Goal: Book appointment/travel/reservation

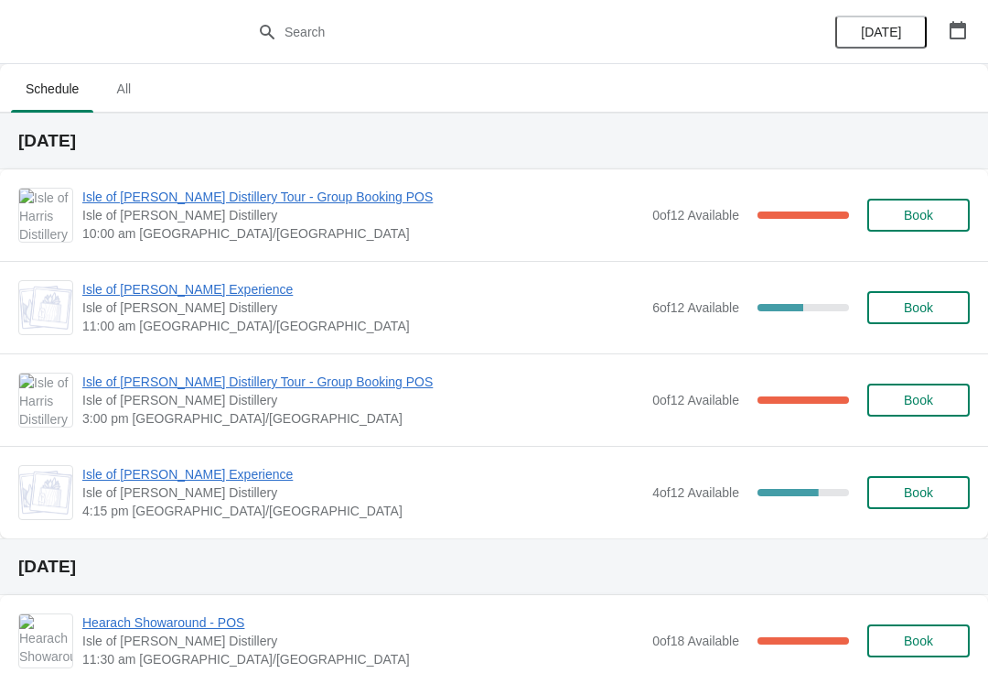
click at [141, 296] on span "Isle of [PERSON_NAME] Experience" at bounding box center [362, 289] width 561 height 18
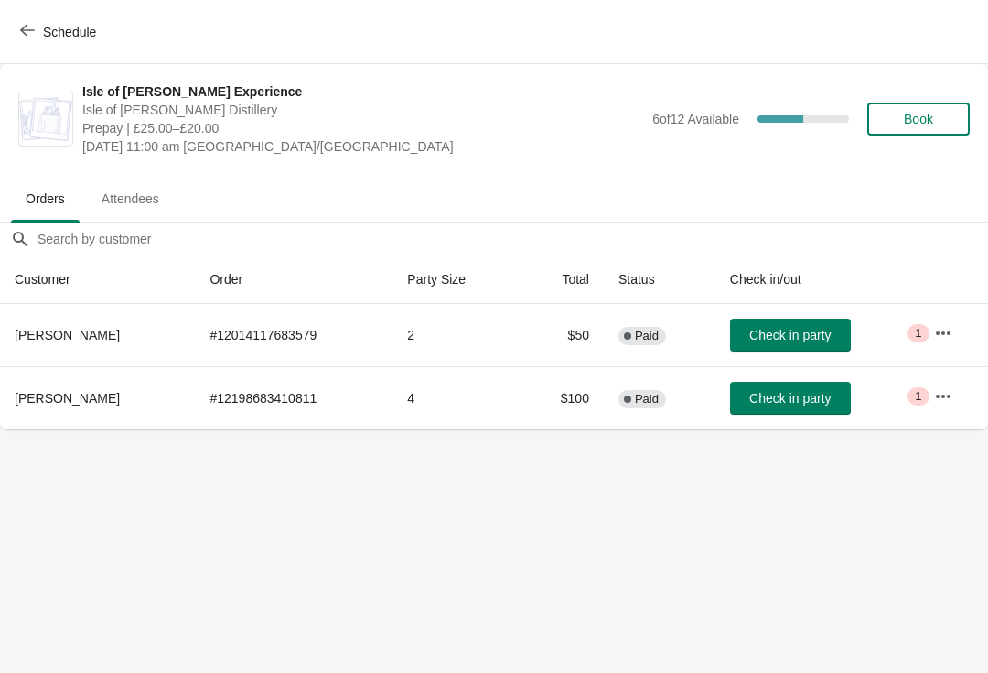
click at [37, 29] on span "Schedule" at bounding box center [60, 31] width 72 height 17
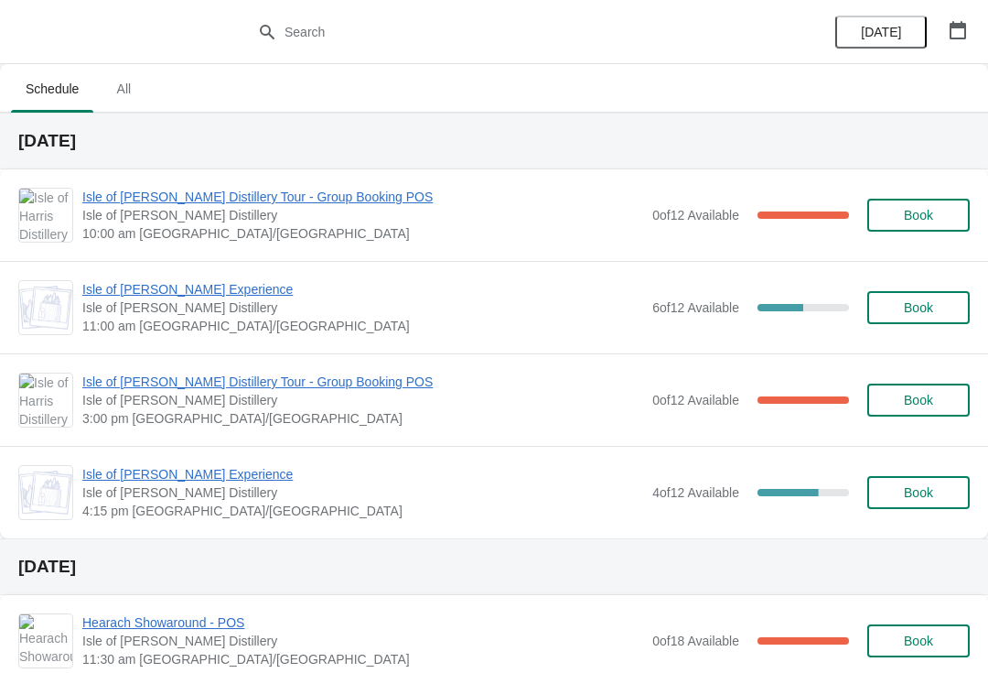
click at [120, 292] on span "Isle of [PERSON_NAME] Experience" at bounding box center [362, 289] width 561 height 18
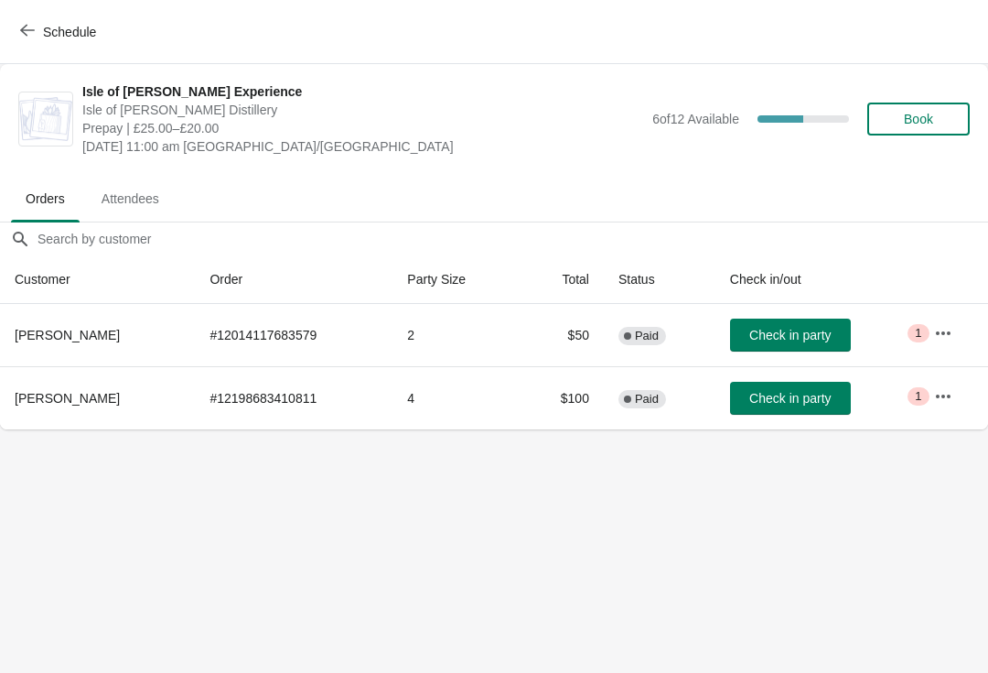
click at [806, 334] on span "Check in party" at bounding box center [789, 335] width 81 height 15
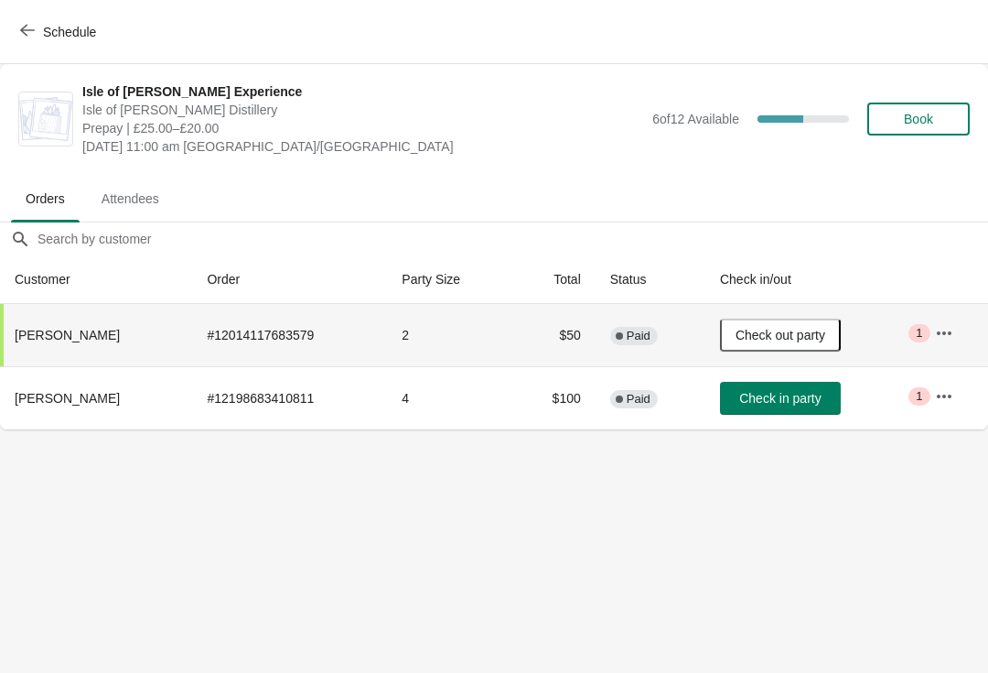
click at [767, 402] on span "Check in party" at bounding box center [779, 398] width 81 height 15
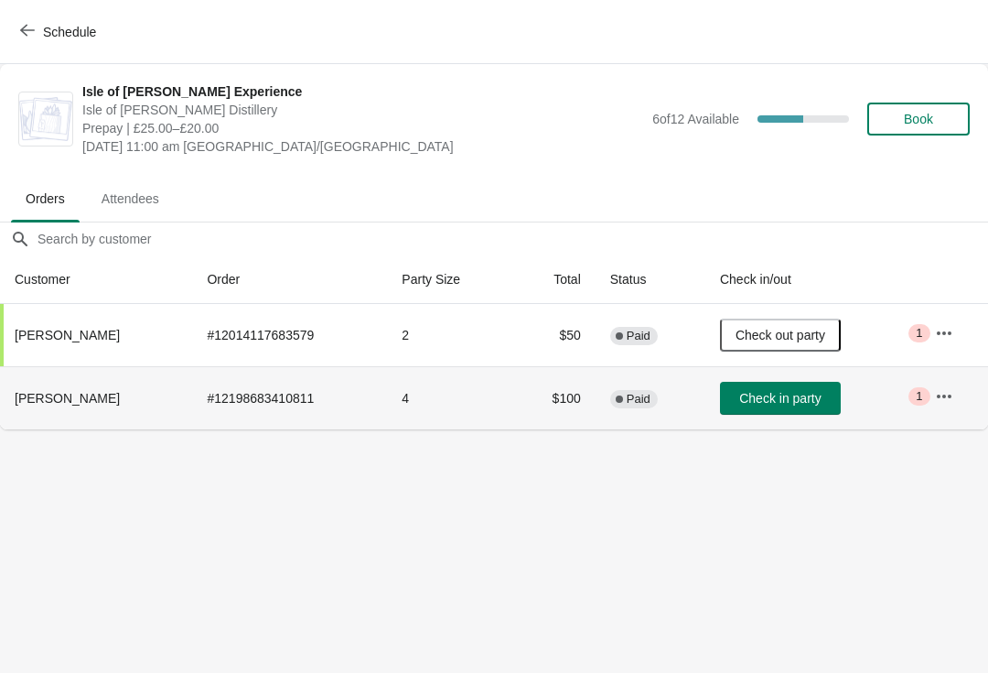
click at [767, 385] on button "Check in party" at bounding box center [780, 398] width 121 height 33
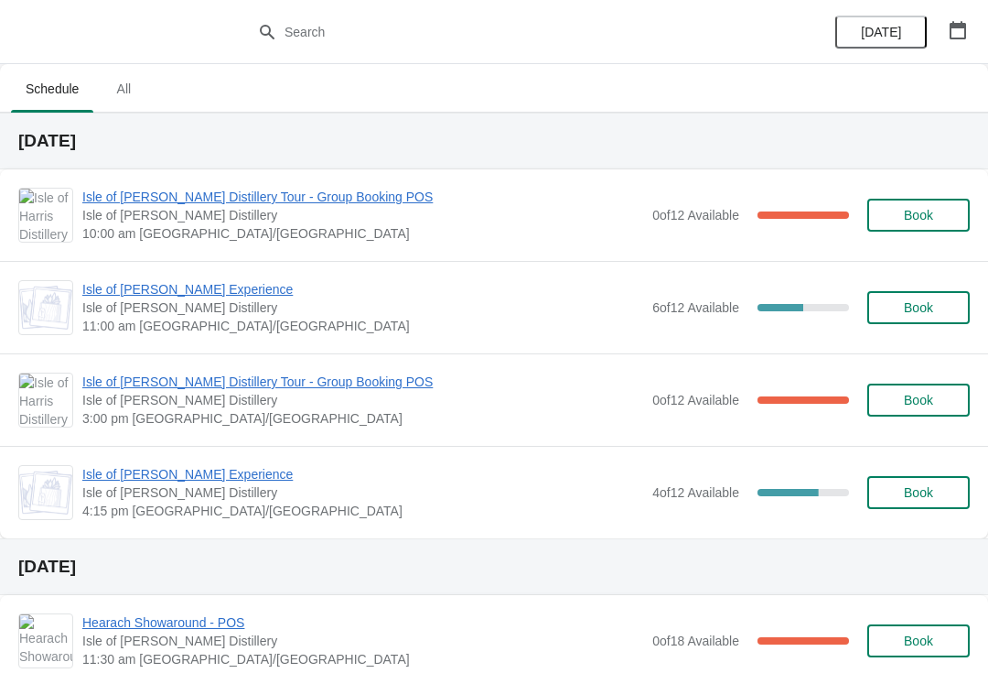
click at [323, 381] on span "Isle of [PERSON_NAME] Distillery Tour - Group Booking POS" at bounding box center [362, 381] width 561 height 18
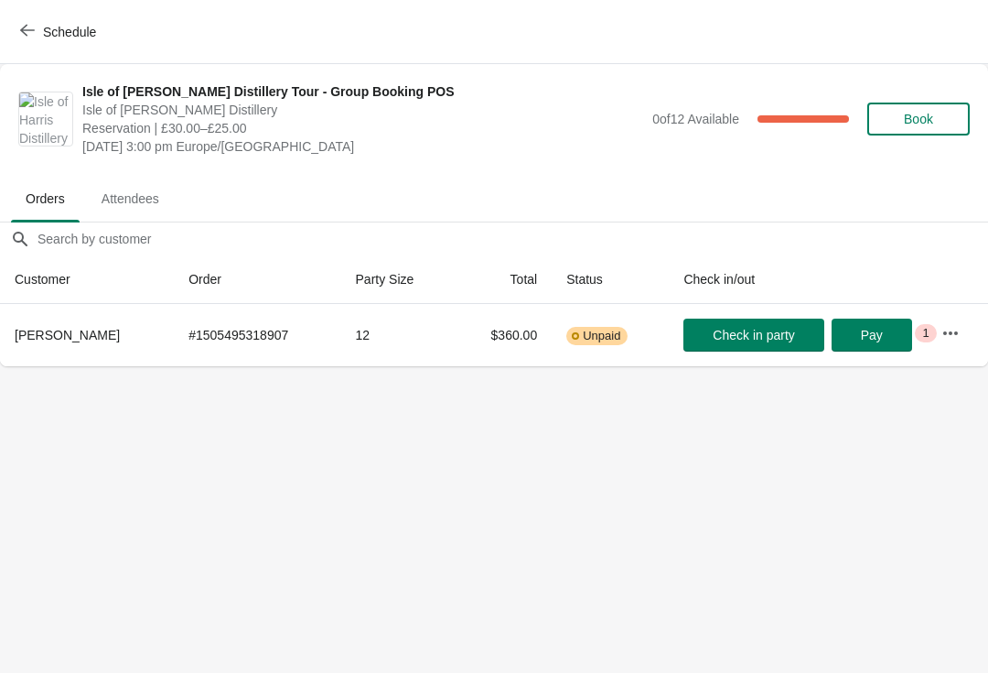
click at [950, 332] on icon "button" at bounding box center [950, 332] width 15 height 4
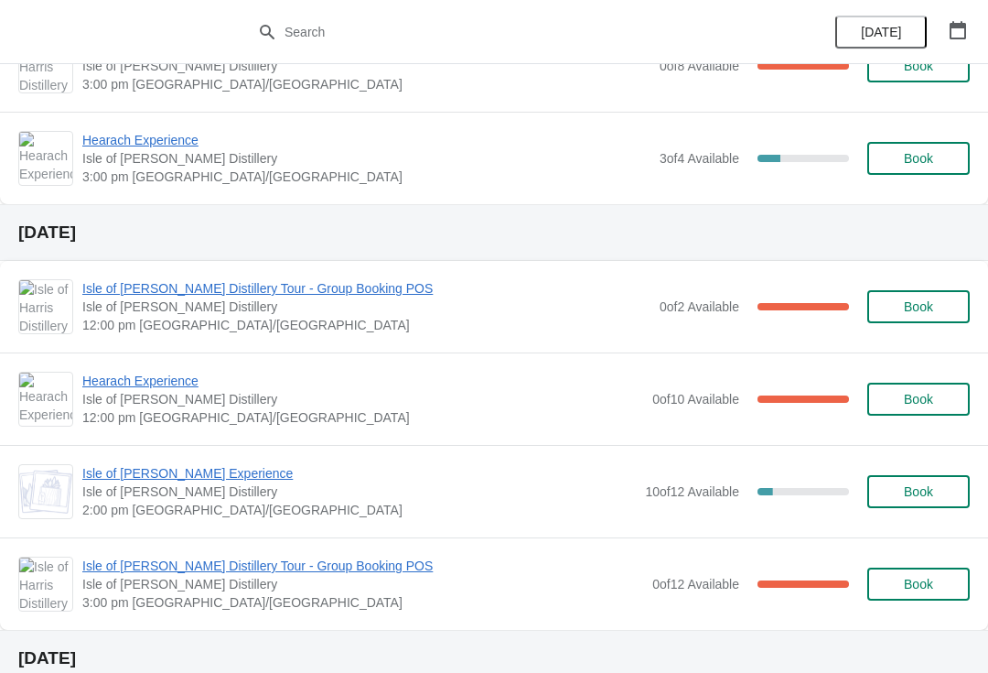
scroll to position [759, 0]
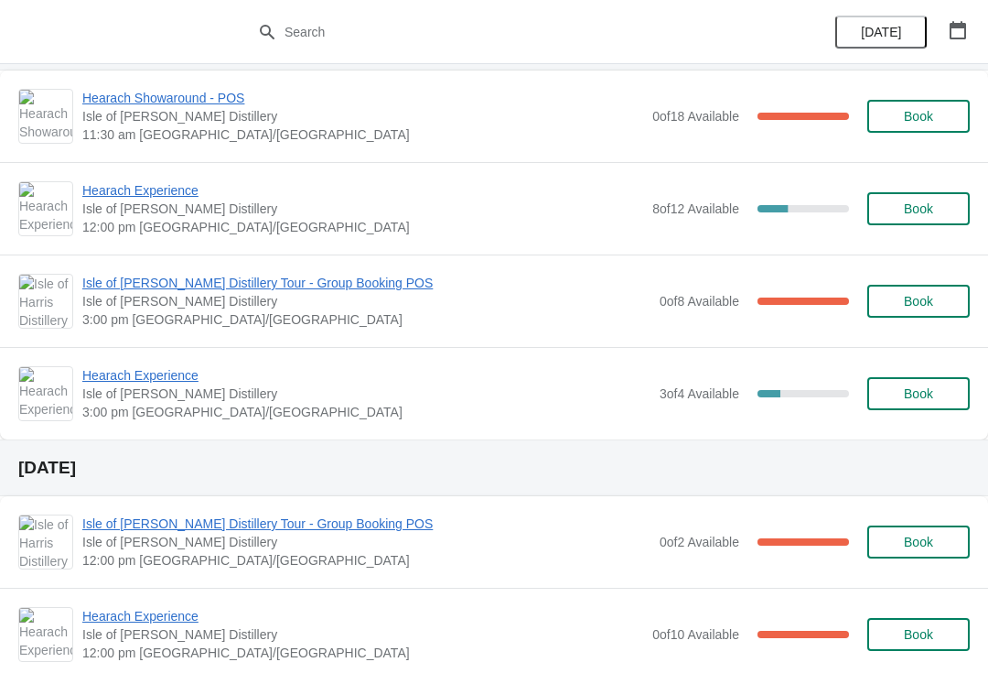
scroll to position [518, 0]
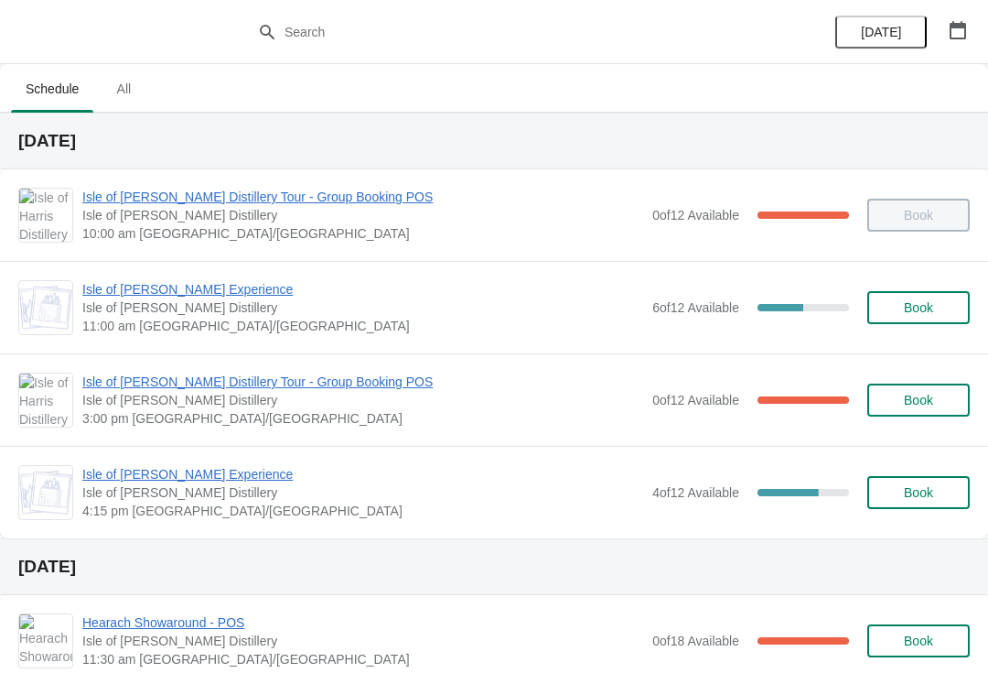
click at [98, 481] on span "Isle of [PERSON_NAME] Experience" at bounding box center [362, 474] width 561 height 18
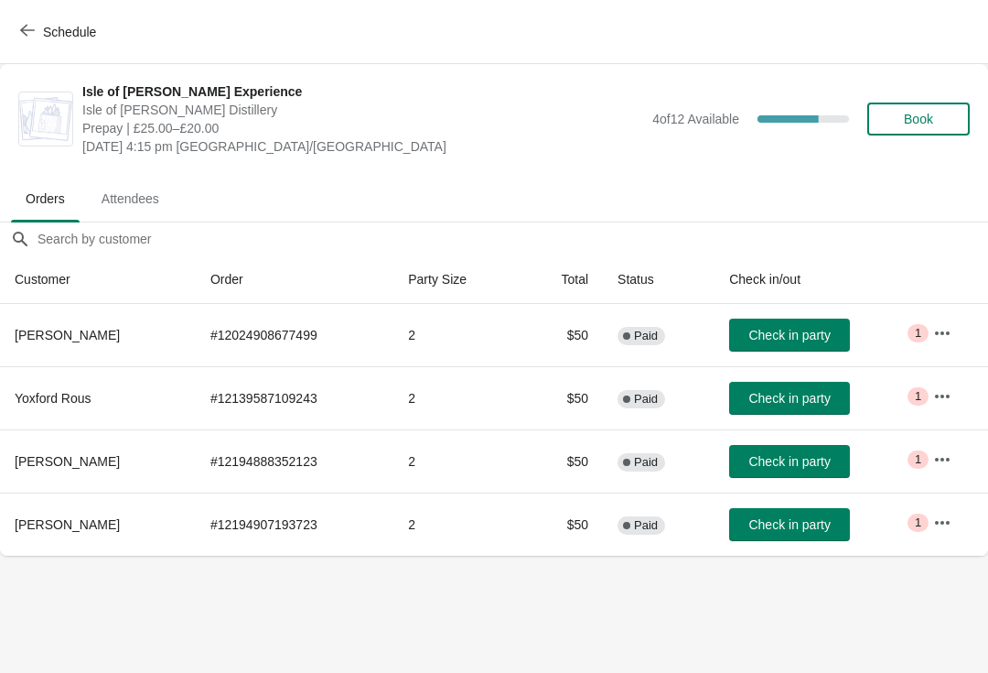
click at [948, 121] on span "Book" at bounding box center [919, 119] width 70 height 15
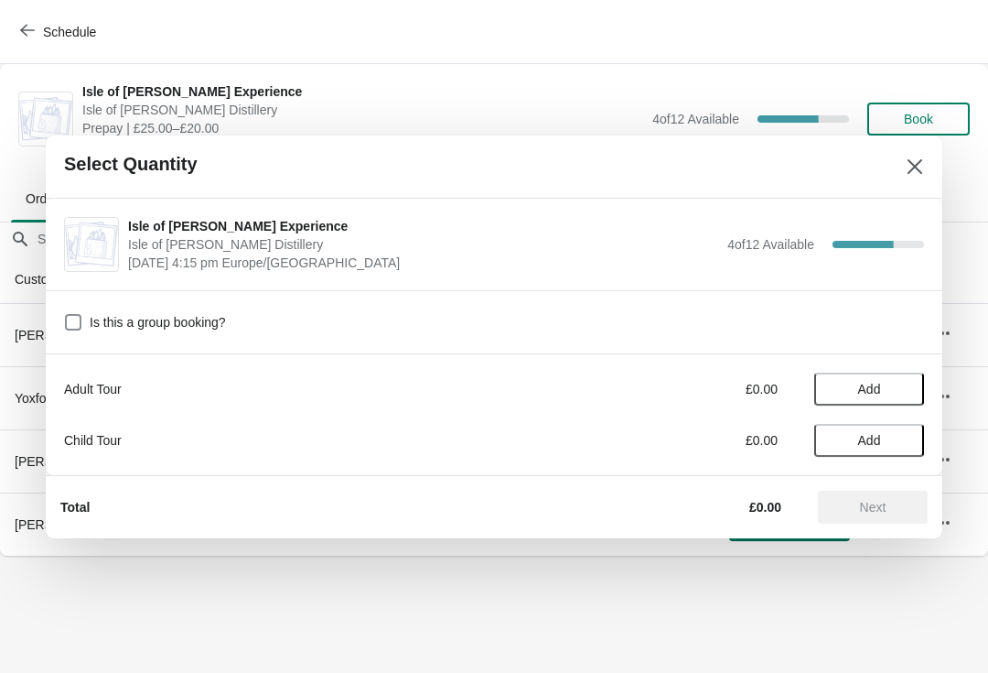
click at [911, 388] on button "Add" at bounding box center [869, 388] width 110 height 33
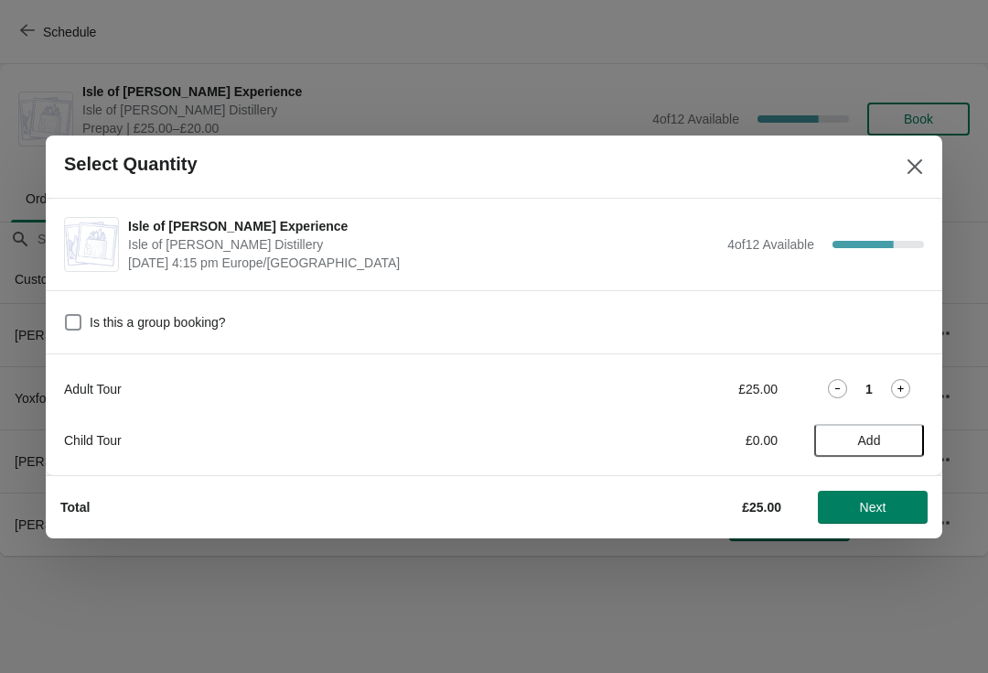
click at [908, 388] on icon at bounding box center [900, 388] width 19 height 19
click at [895, 513] on span "Next" at bounding box center [873, 507] width 81 height 15
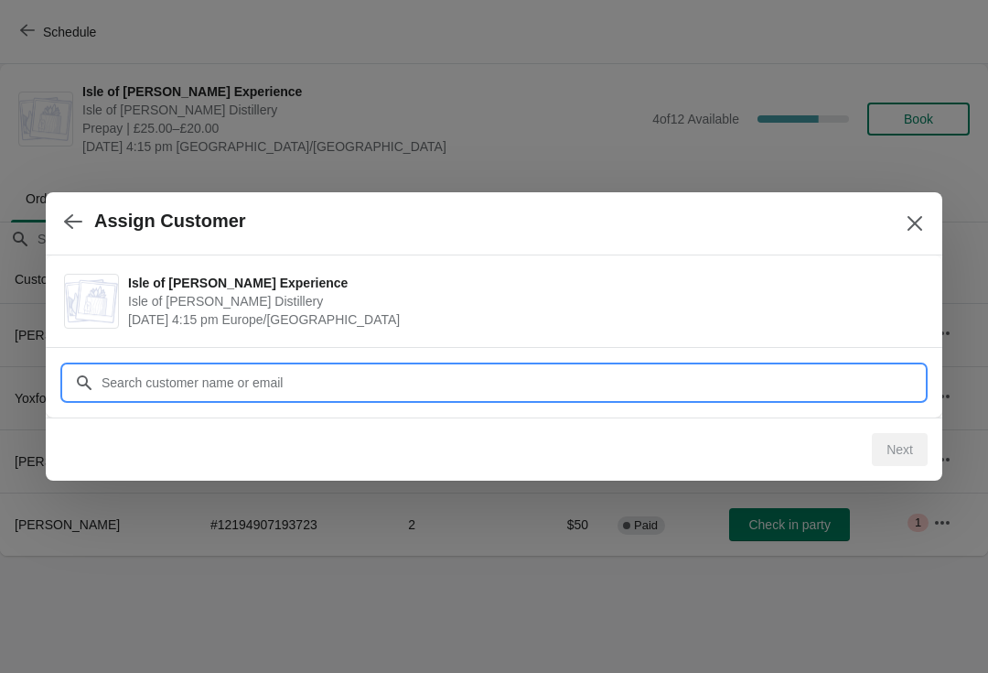
click at [156, 555] on div "Assign Customer Isle of Harris Gin Experience Isle of Harris Distillery Septemb…" at bounding box center [494, 555] width 988 height 0
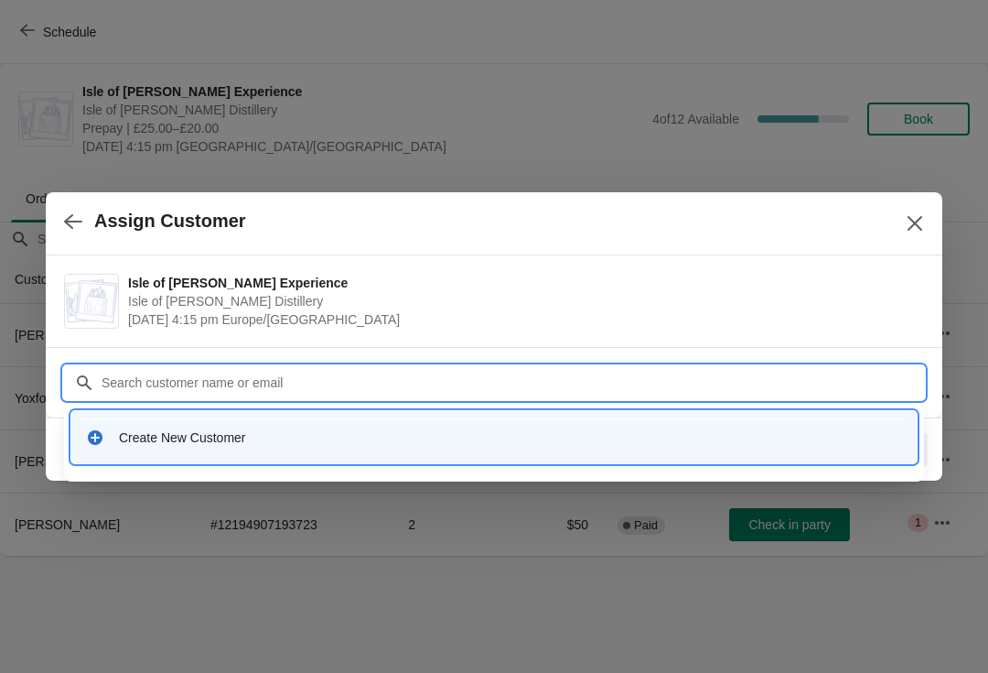
click at [140, 442] on div "Create New Customer" at bounding box center [510, 437] width 783 height 18
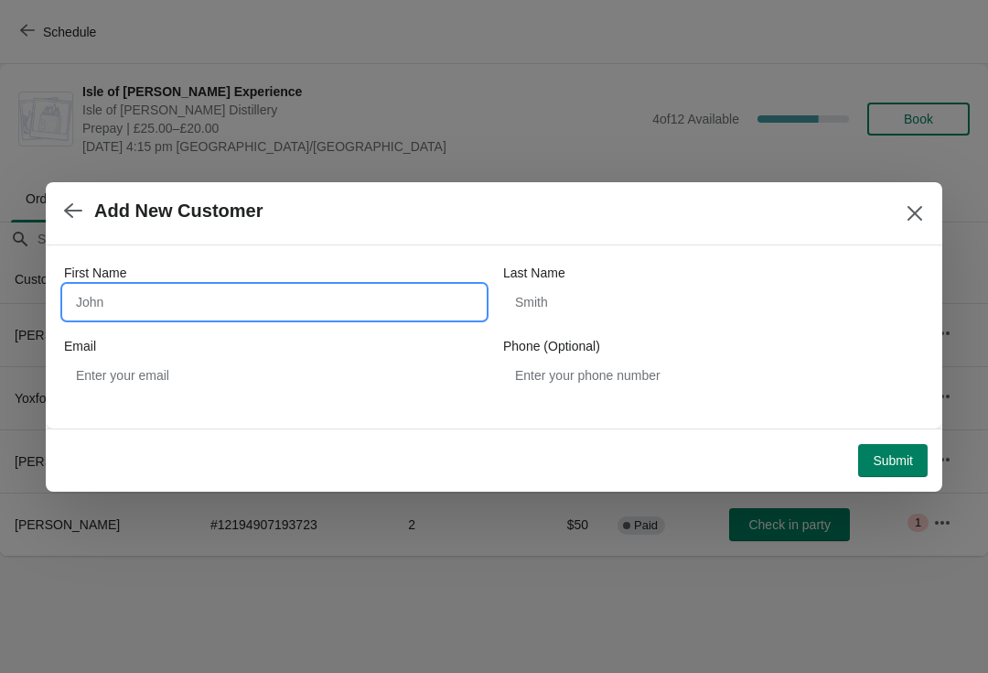
click at [108, 286] on input "First Name" at bounding box center [274, 302] width 421 height 33
type input "Leslie"
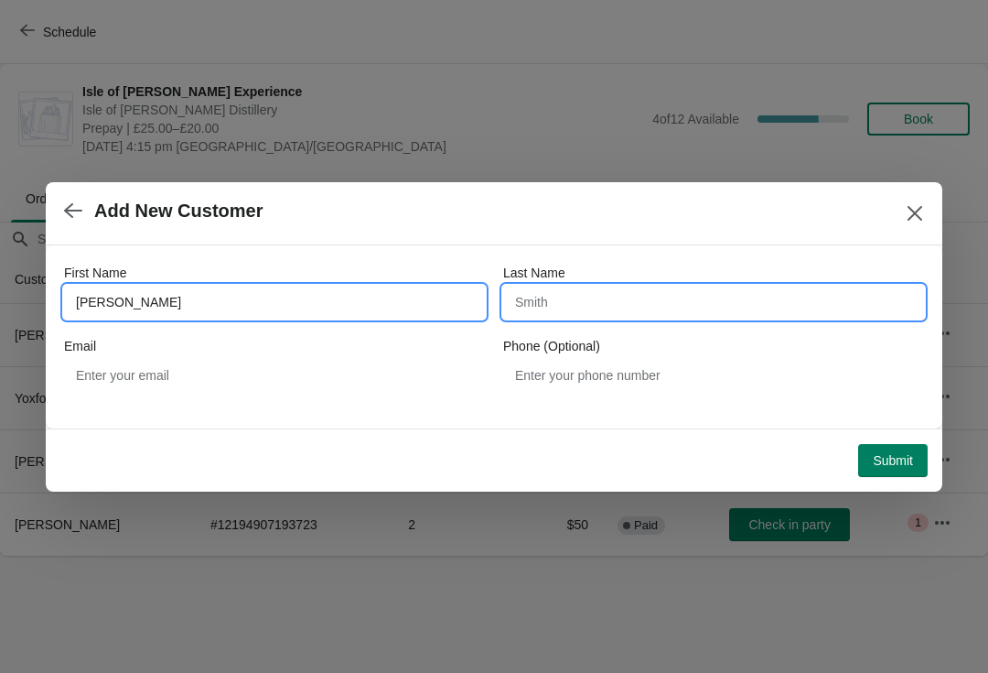
click at [586, 310] on input "Last Name" at bounding box center [713, 302] width 421 height 33
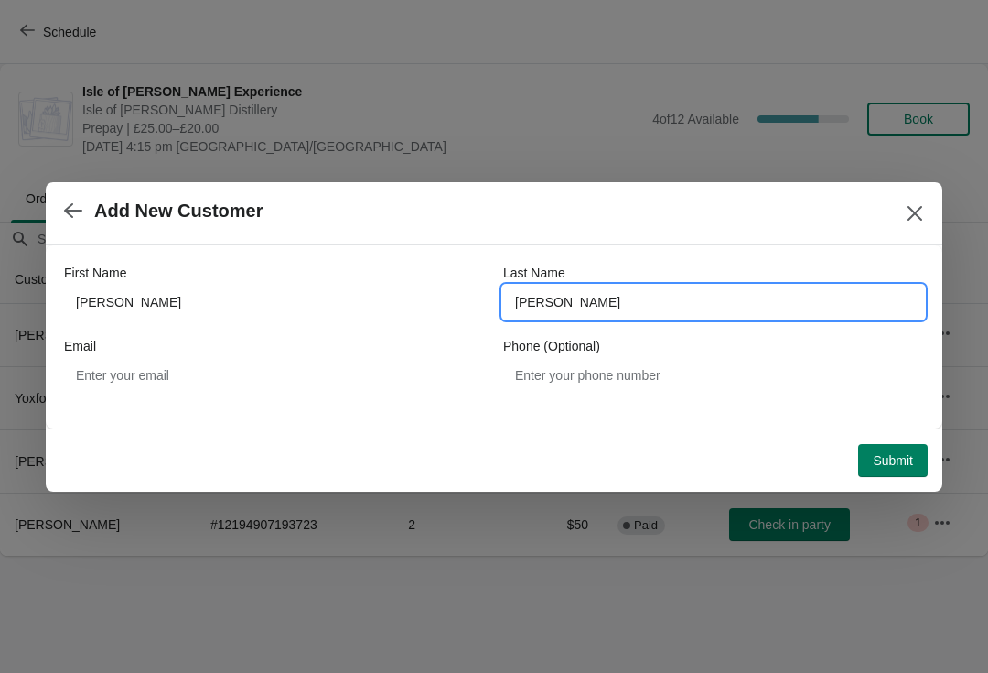
type input "Fleming"
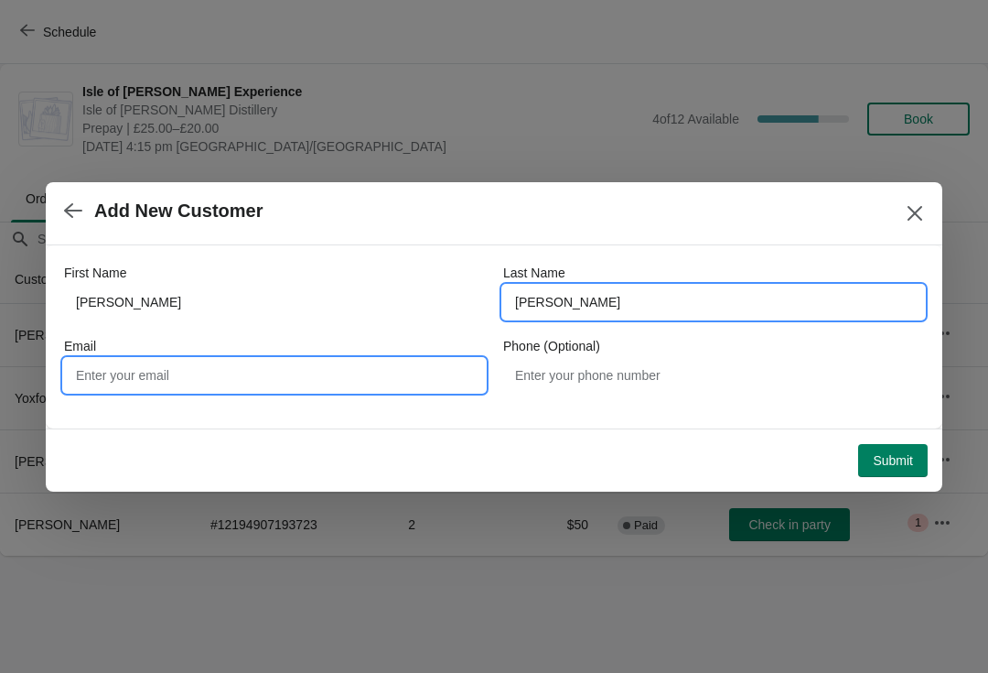
click at [226, 377] on input "Email" at bounding box center [274, 375] width 421 height 33
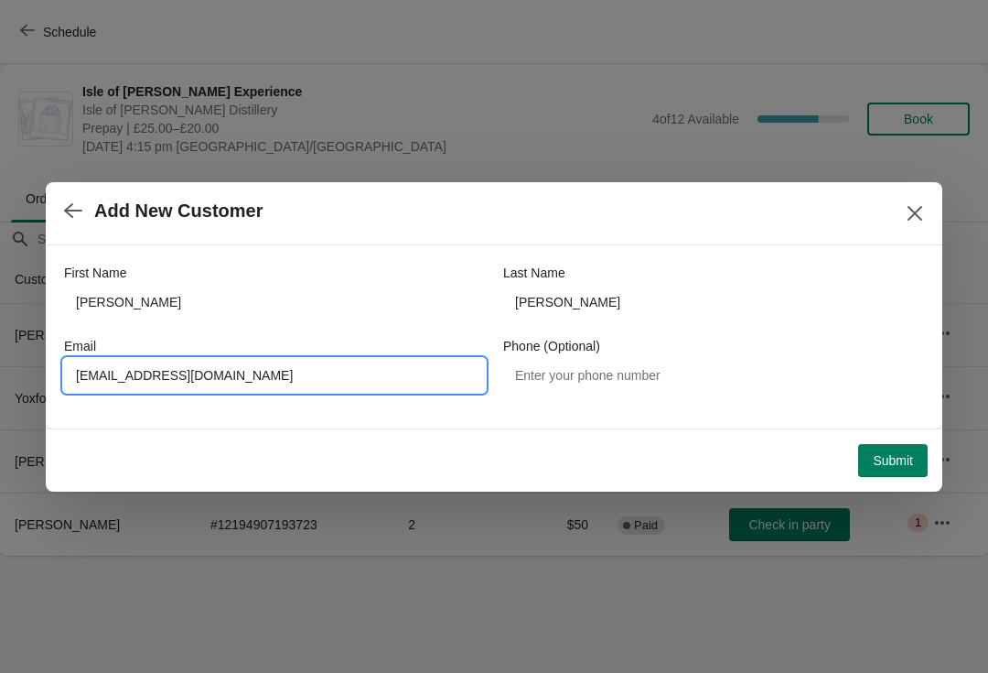
type input "Talondance@gmail.com"
click at [908, 458] on span "Submit" at bounding box center [893, 460] width 40 height 15
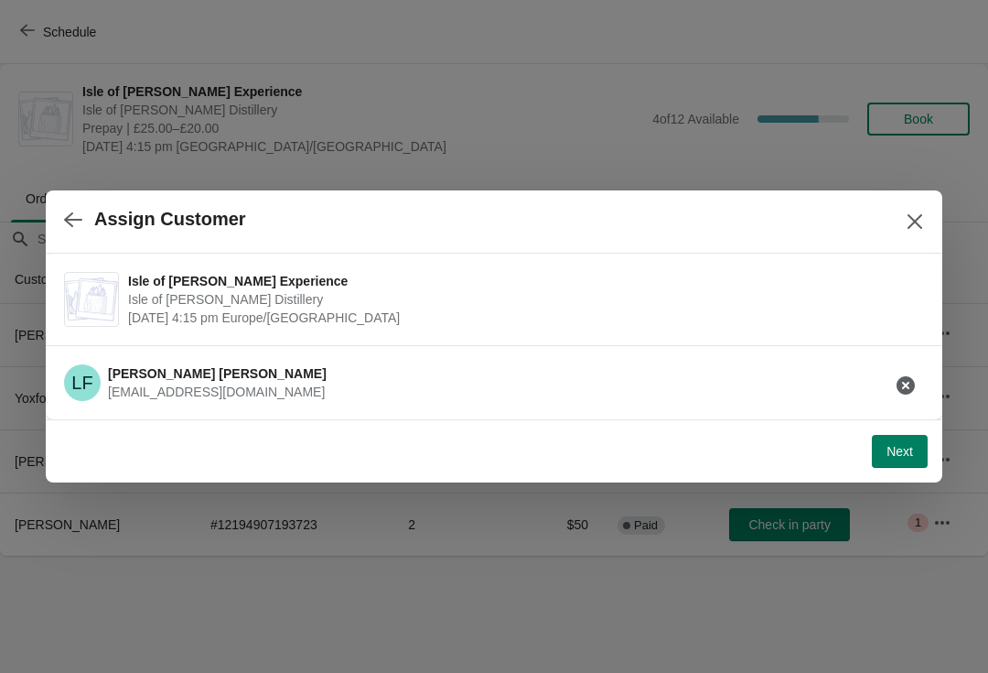
click at [917, 447] on button "Next" at bounding box center [900, 451] width 56 height 33
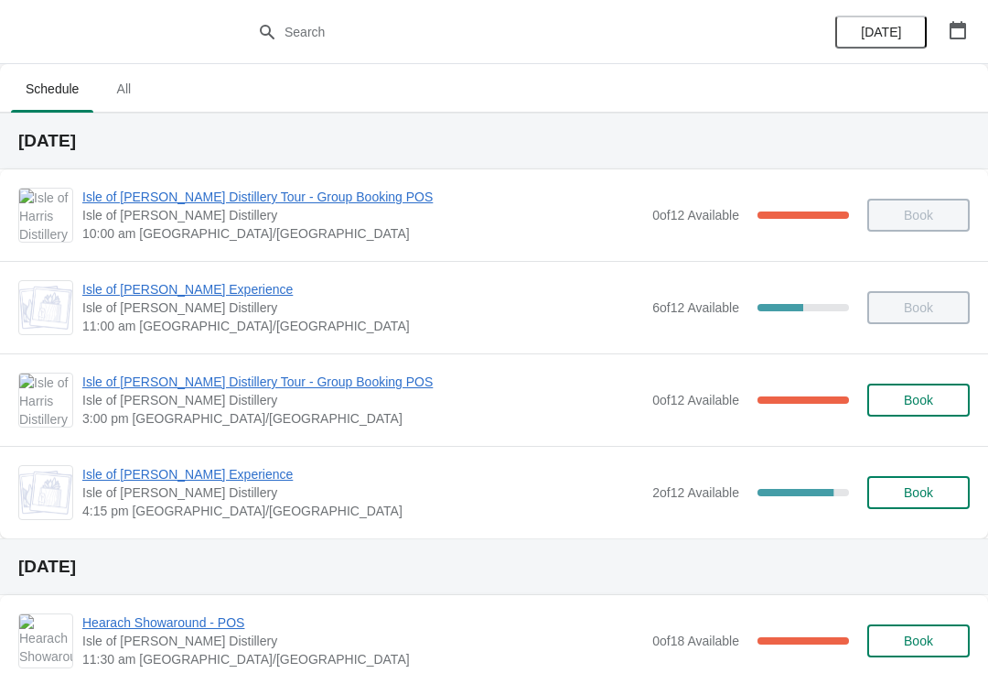
click at [197, 388] on span "Isle of [PERSON_NAME] Distillery Tour - Group Booking POS" at bounding box center [362, 381] width 561 height 18
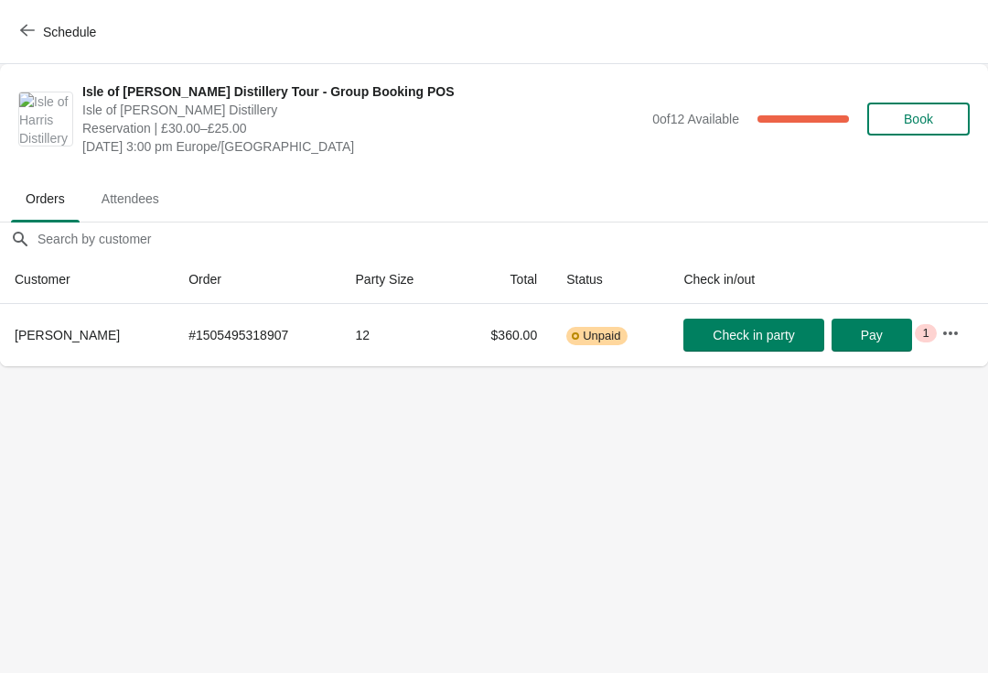
click at [39, 39] on span "Schedule" at bounding box center [60, 31] width 72 height 17
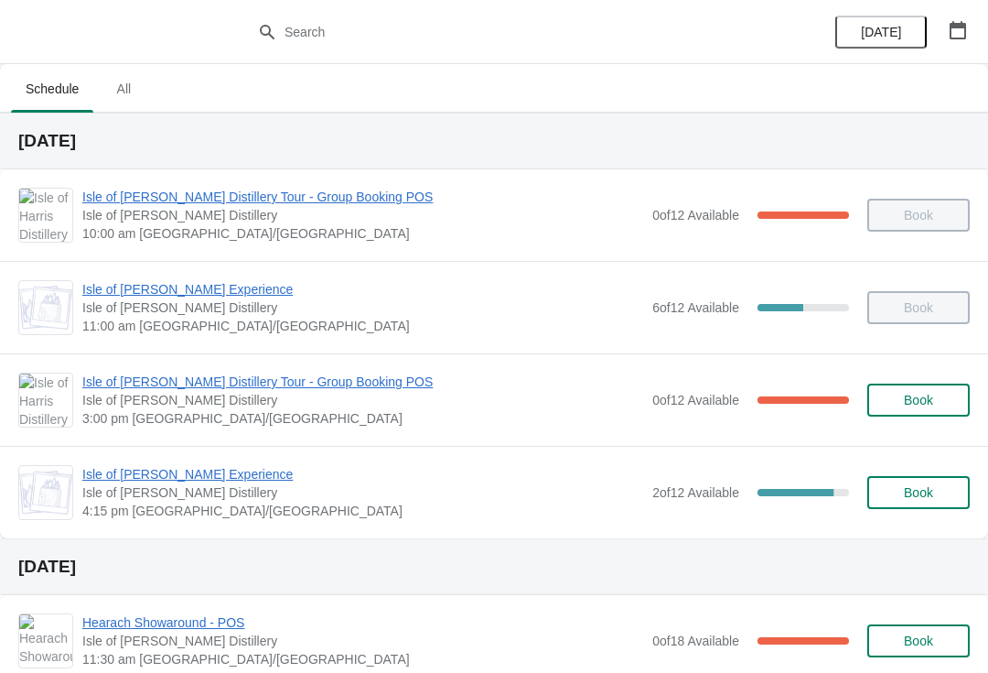
click at [210, 378] on span "Isle of [PERSON_NAME] Distillery Tour - Group Booking POS" at bounding box center [362, 381] width 561 height 18
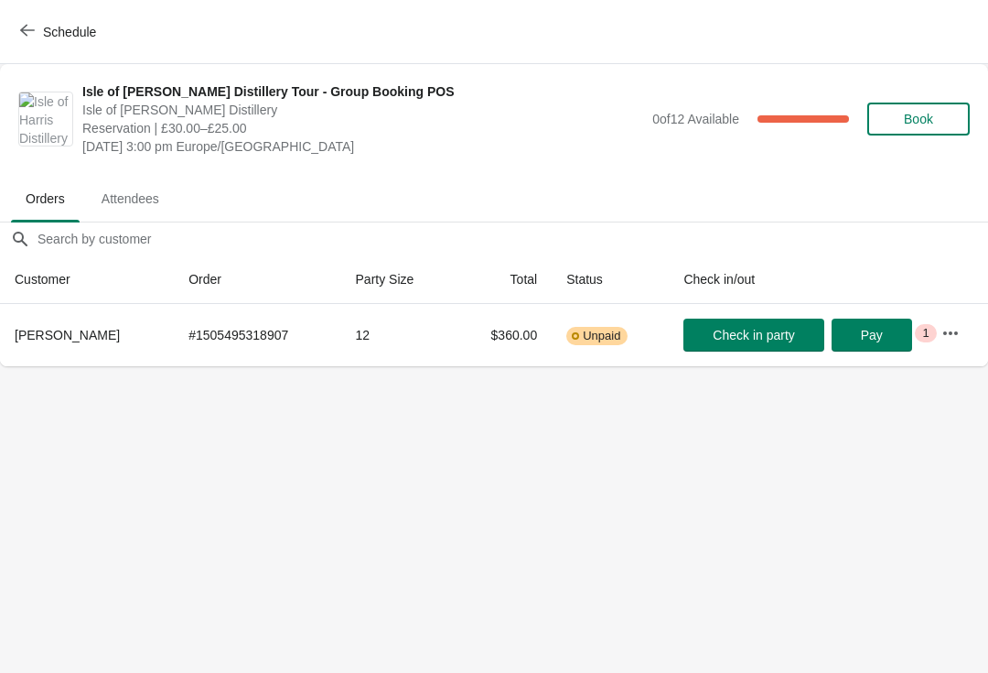
click at [57, 9] on div "Schedule" at bounding box center [494, 32] width 988 height 64
click at [59, 29] on span "Schedule" at bounding box center [69, 32] width 53 height 15
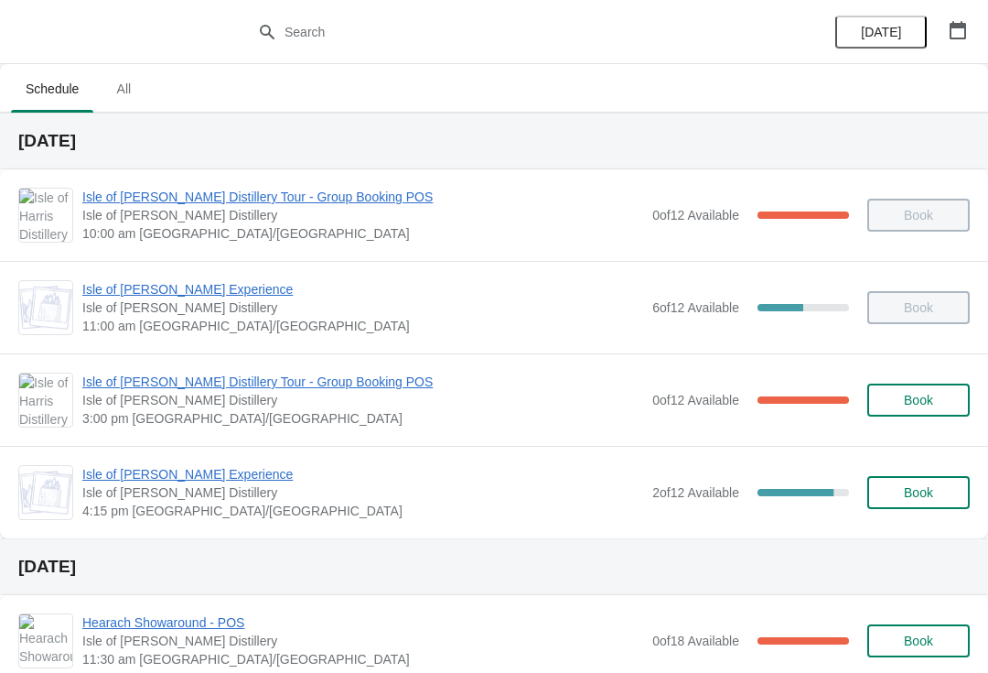
click at [161, 481] on span "Isle of [PERSON_NAME] Experience" at bounding box center [362, 474] width 561 height 18
